Goal: Use online tool/utility: Use online tool/utility

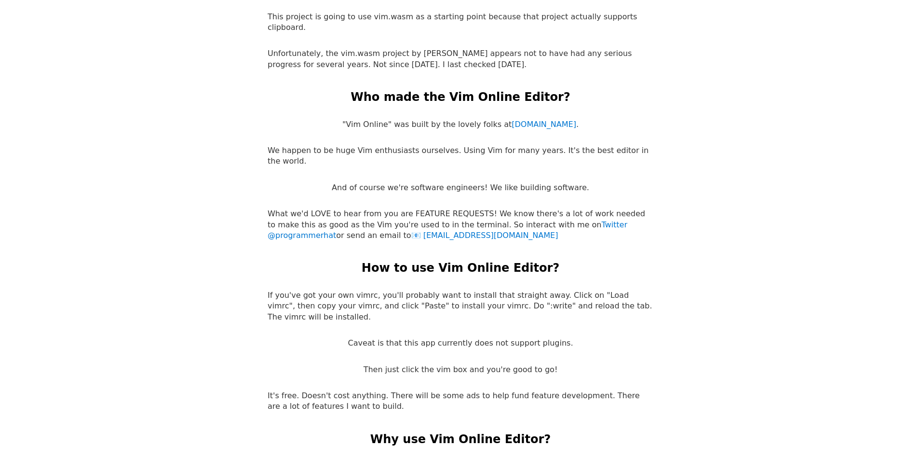
scroll to position [1834, 0]
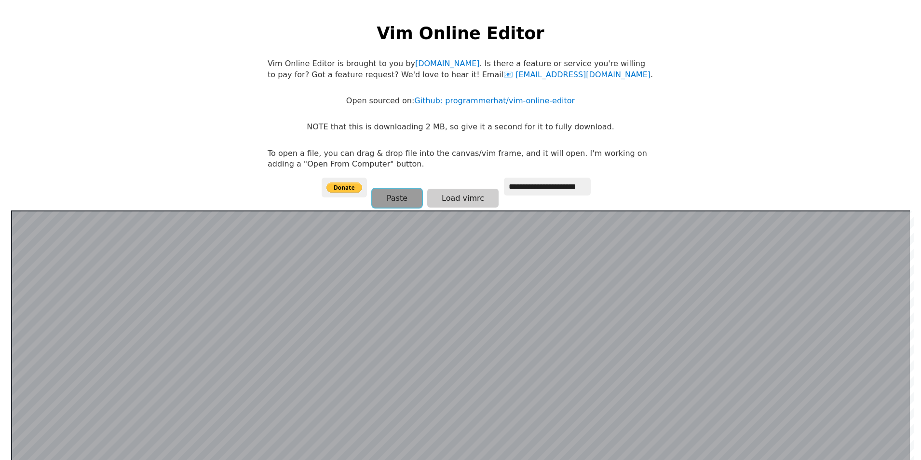
click at [405, 199] on button "Paste" at bounding box center [397, 198] width 50 height 19
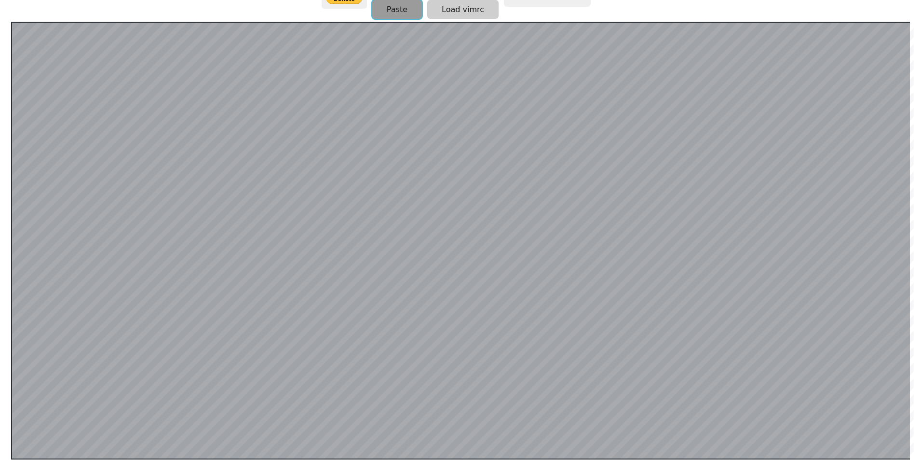
click at [398, 10] on button "Paste" at bounding box center [397, 9] width 50 height 19
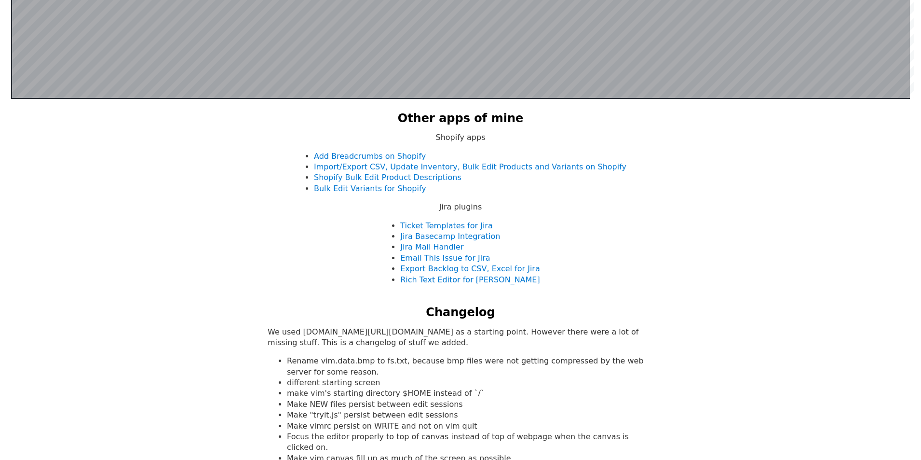
scroll to position [551, 0]
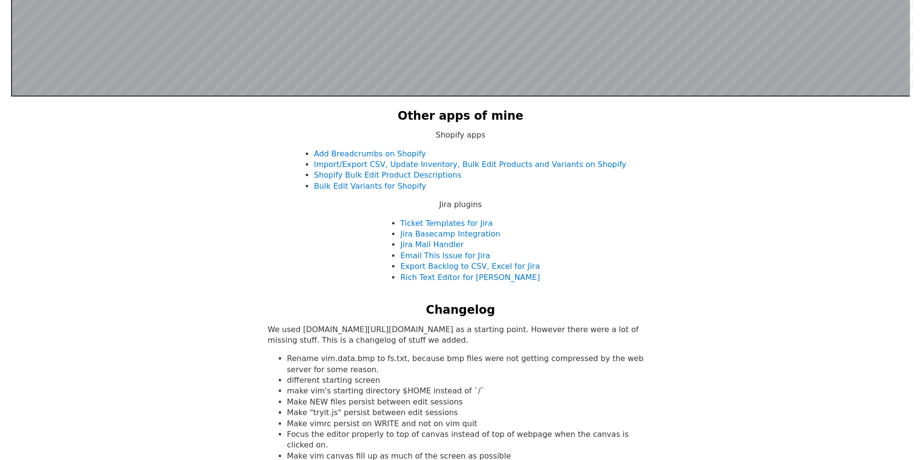
drag, startPoint x: 804, startPoint y: 97, endPoint x: 205, endPoint y: 191, distance: 606.3
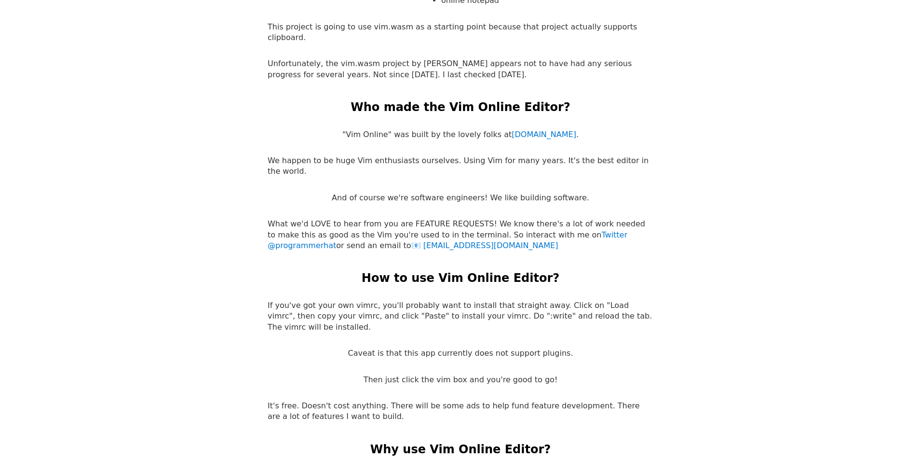
scroll to position [1834, 0]
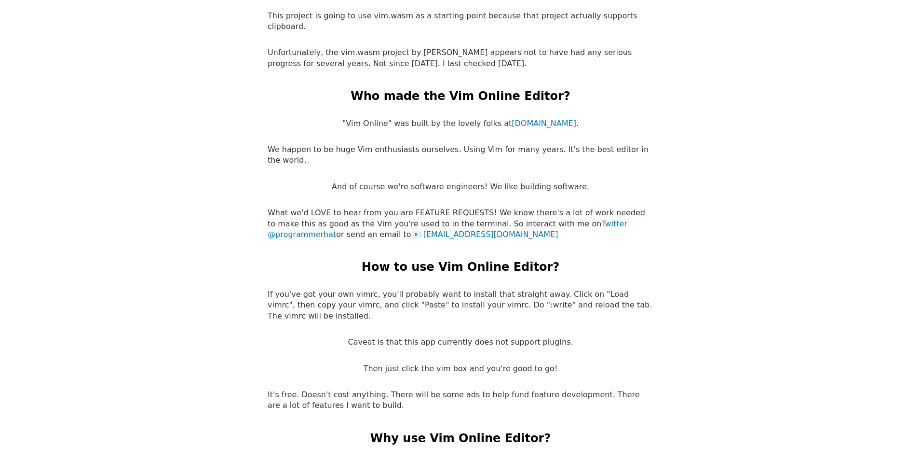
click at [605, 289] on p "If you've got your own vimrc, you'll probably want to install that straight awa…" at bounding box center [461, 305] width 386 height 32
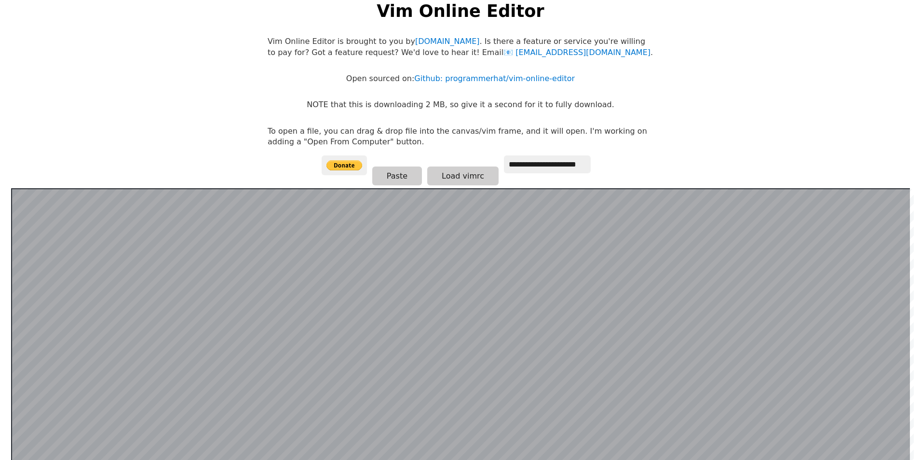
scroll to position [0, 0]
